Goal: Check status: Check status

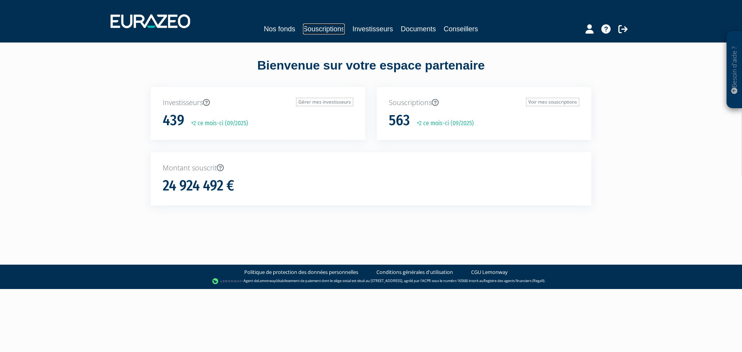
click at [314, 25] on link "Souscriptions" at bounding box center [324, 29] width 42 height 11
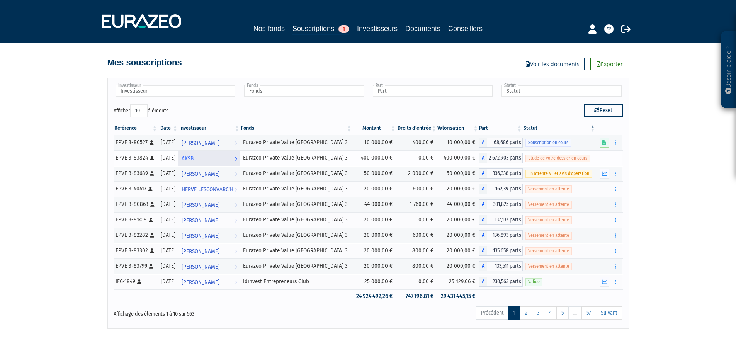
click at [240, 162] on link "AKSB Voir l'investisseur" at bounding box center [210, 157] width 62 height 15
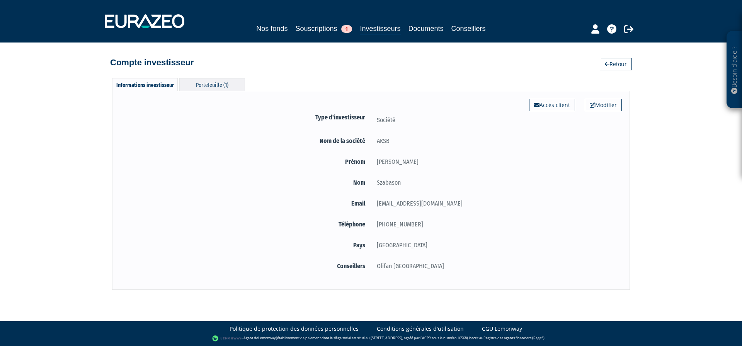
click at [209, 87] on div "Portefeuille (1)" at bounding box center [212, 84] width 66 height 13
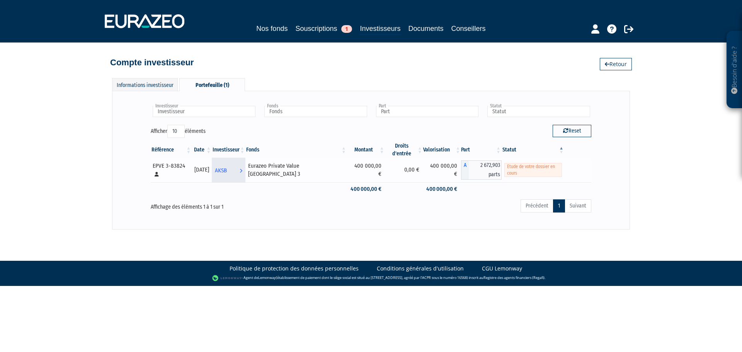
click at [227, 170] on span "AKSB" at bounding box center [221, 171] width 12 height 14
